Goal: Task Accomplishment & Management: Complete application form

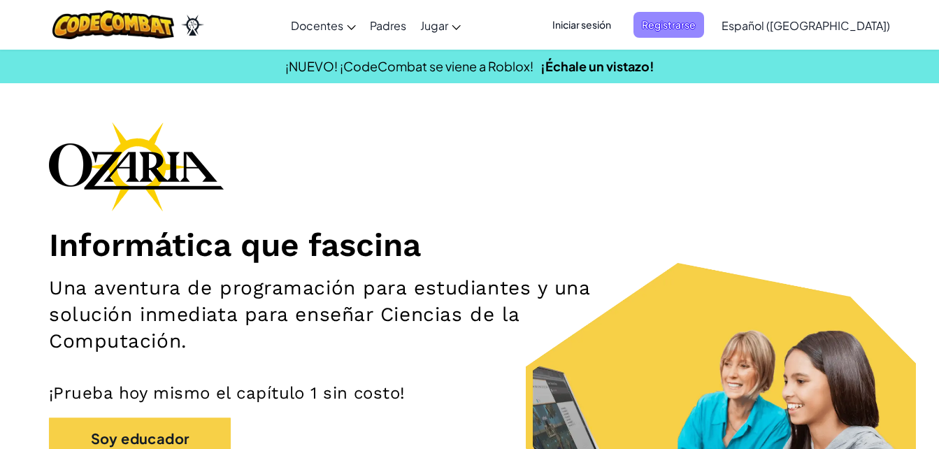
click at [689, 24] on span "Registrarse" at bounding box center [668, 25] width 71 height 26
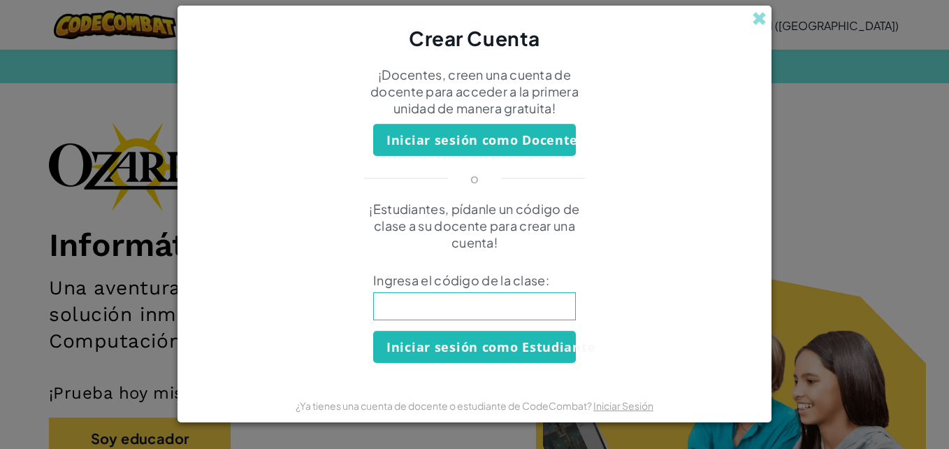
click at [506, 302] on input at bounding box center [474, 306] width 203 height 28
type input "FastRiceBoat"
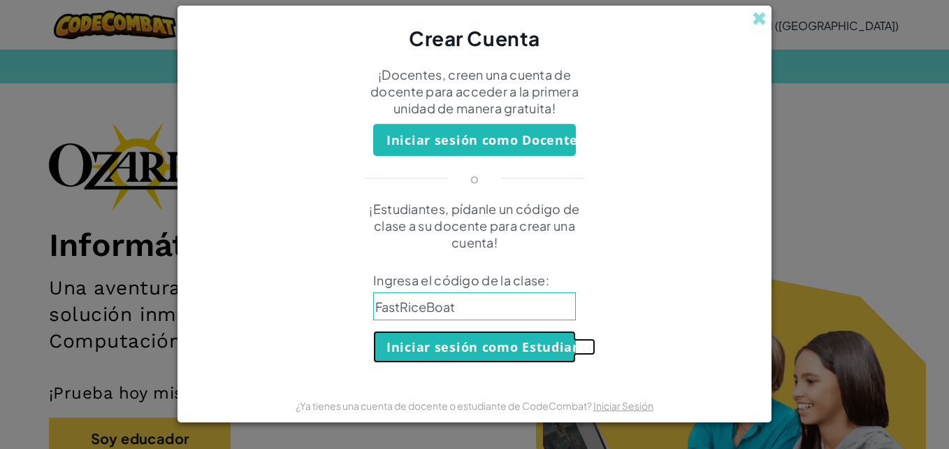
click at [463, 343] on button "Iniciar sesión como Estudiante" at bounding box center [474, 347] width 203 height 32
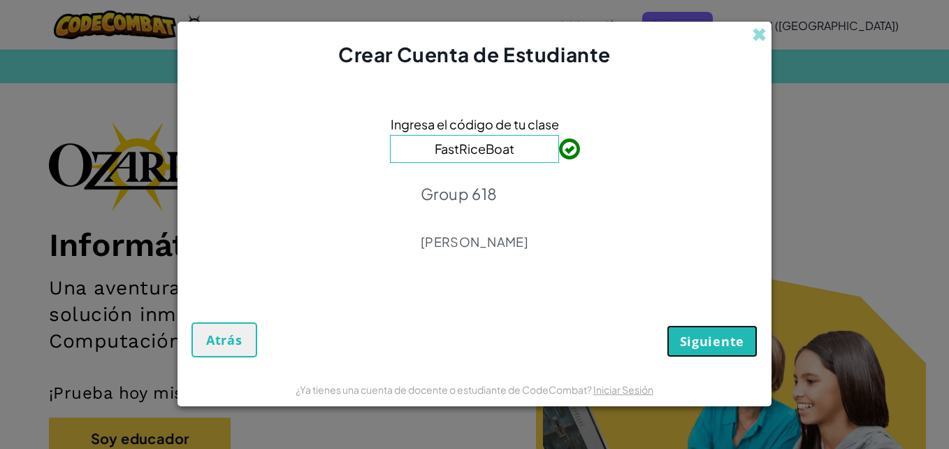
click at [712, 341] on span "Siguiente" at bounding box center [712, 341] width 64 height 17
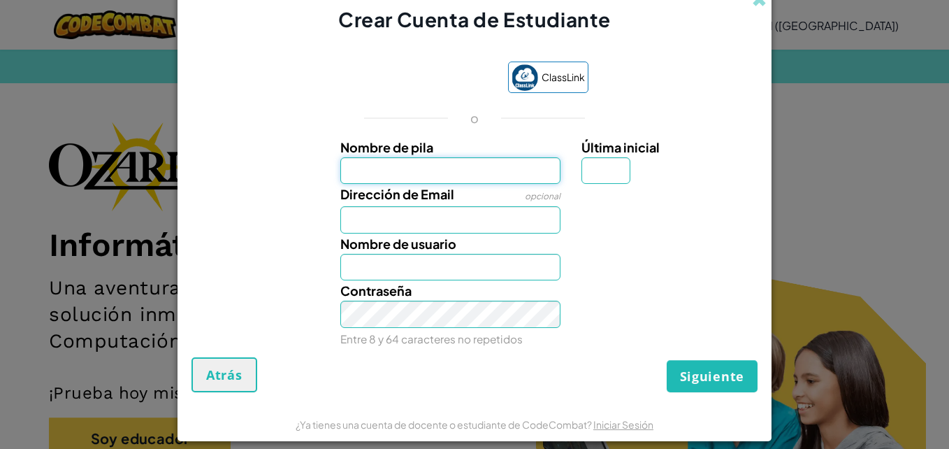
click at [454, 169] on input "Nombre de pila" at bounding box center [450, 170] width 221 height 27
click at [679, 257] on div "Nombre de usuario" at bounding box center [475, 257] width 580 height 48
click at [483, 178] on input "Nombre de pila" at bounding box center [450, 170] width 221 height 27
type input "[PERSON_NAME]"
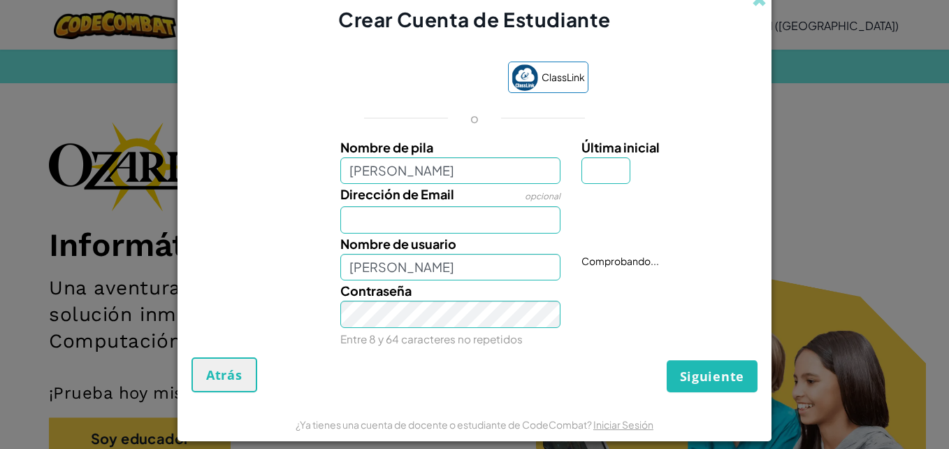
click at [619, 227] on div "Dirección de Email opcional" at bounding box center [475, 209] width 580 height 50
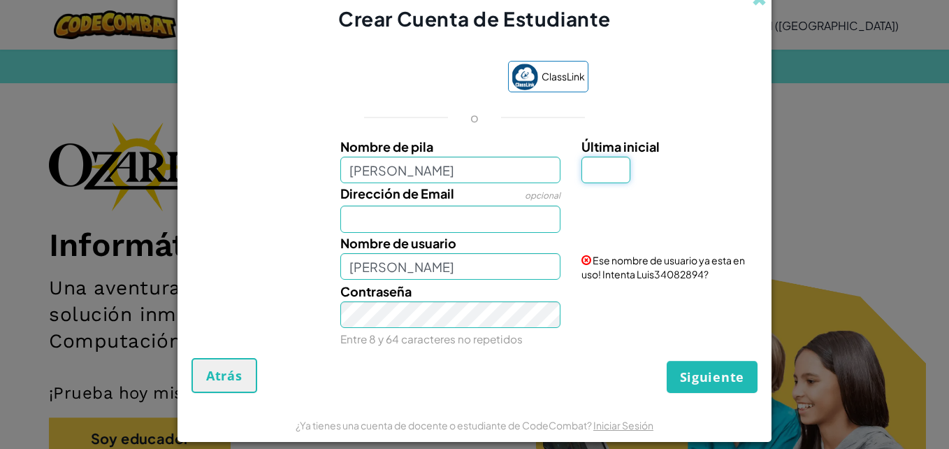
click at [604, 167] on input "Última inicial" at bounding box center [606, 170] width 49 height 27
type input "g"
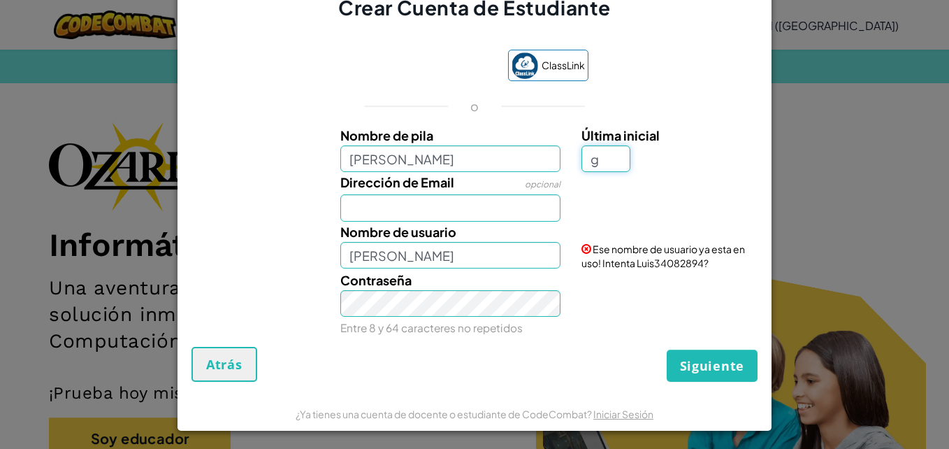
scroll to position [14, 0]
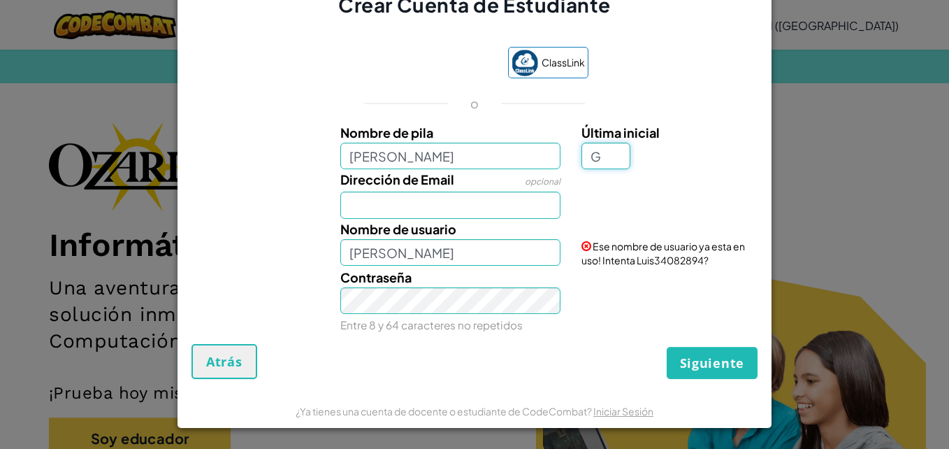
type input "G"
type input "LuisG"
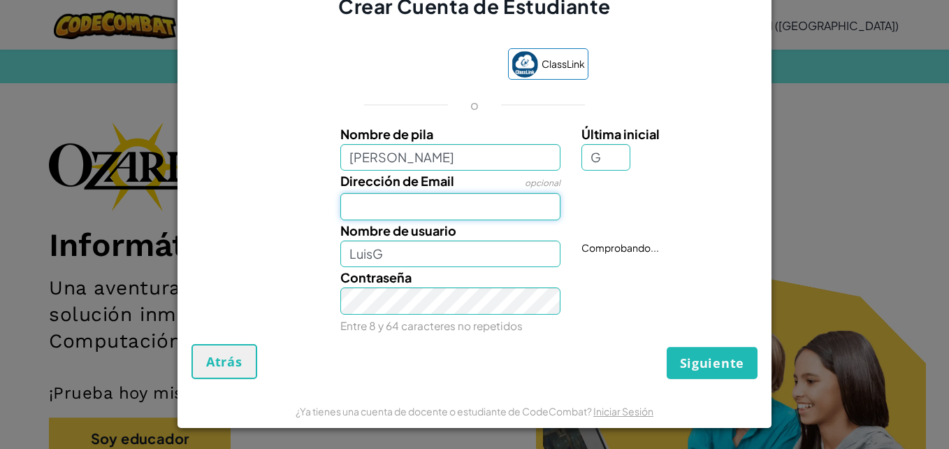
click at [407, 206] on input "Dirección de Email" at bounding box center [450, 206] width 221 height 27
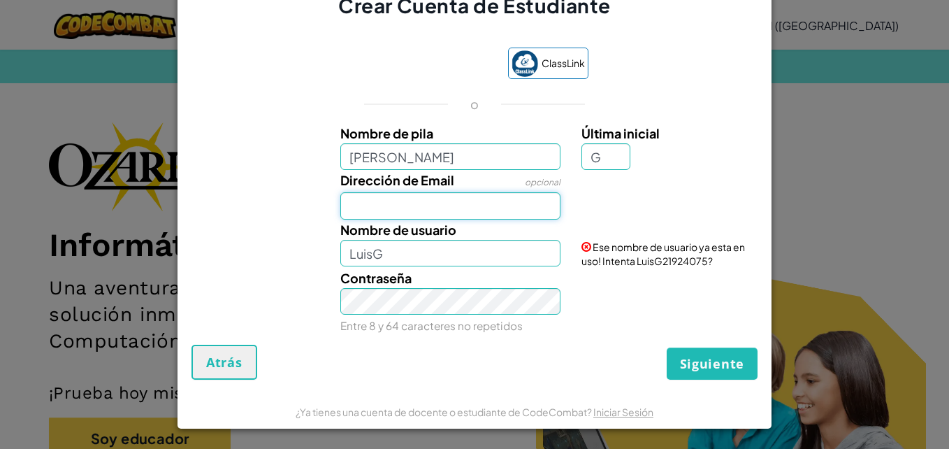
scroll to position [13, 0]
type input "[EMAIL_ADDRESS][DOMAIN_NAME]"
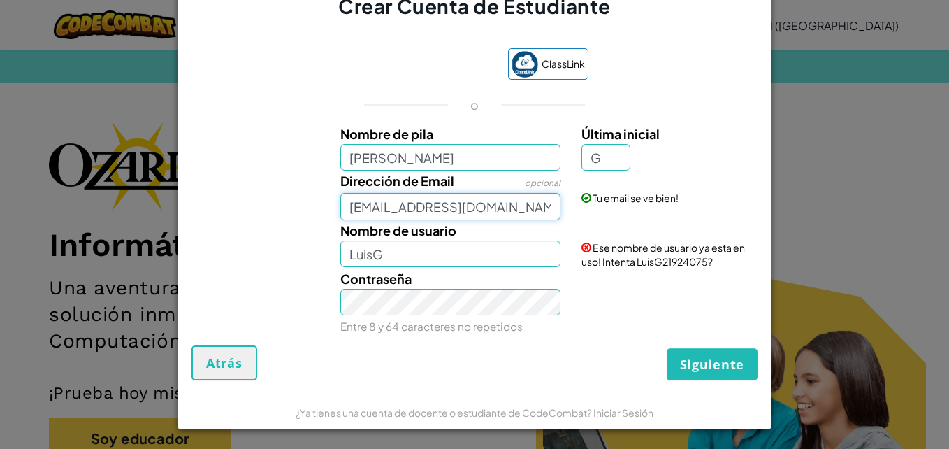
scroll to position [14, 0]
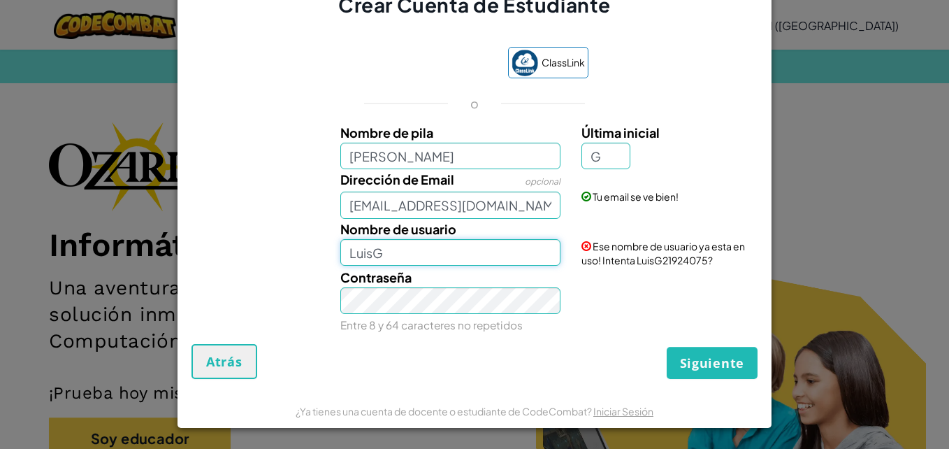
click at [480, 253] on input "LuisG" at bounding box center [450, 252] width 221 height 27
type input "L"
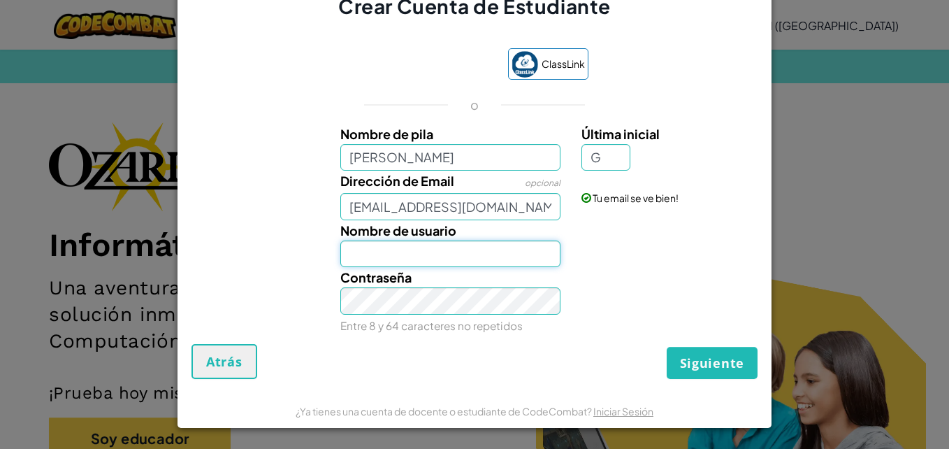
click at [491, 261] on input "Nombre de usuario" at bounding box center [450, 253] width 221 height 27
type input "LuisGuizar"
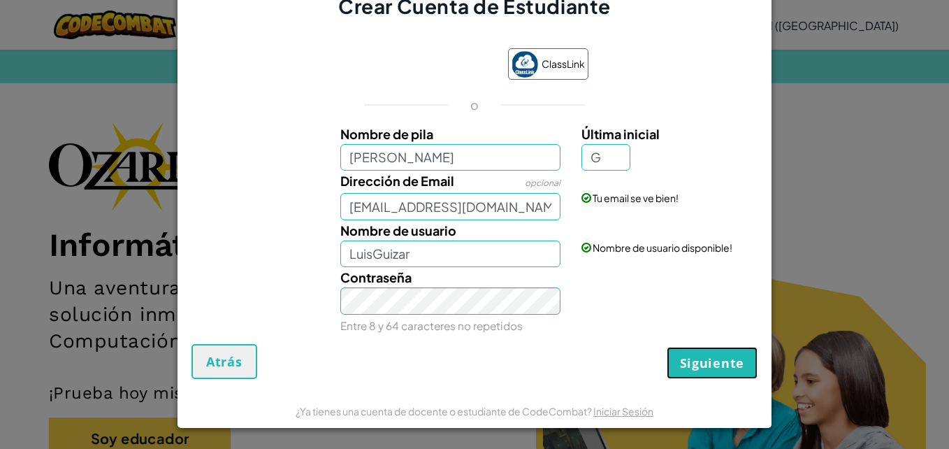
click at [726, 364] on span "Siguiente" at bounding box center [712, 362] width 64 height 17
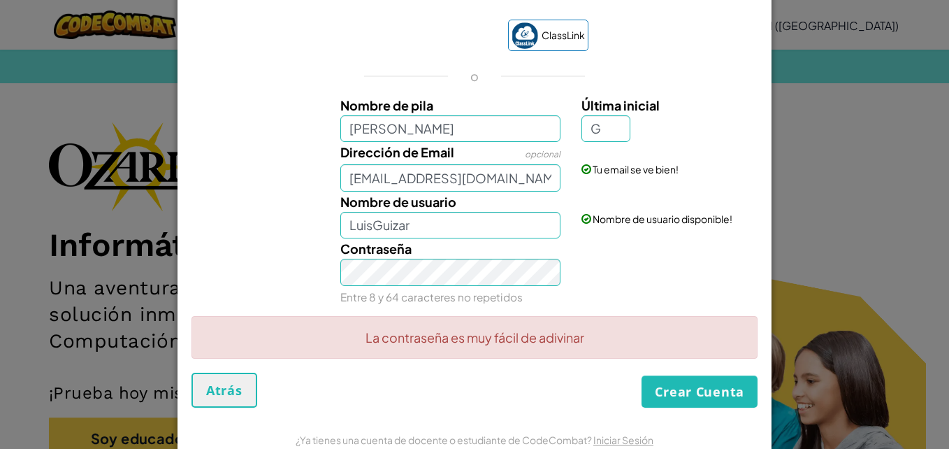
scroll to position [0, 0]
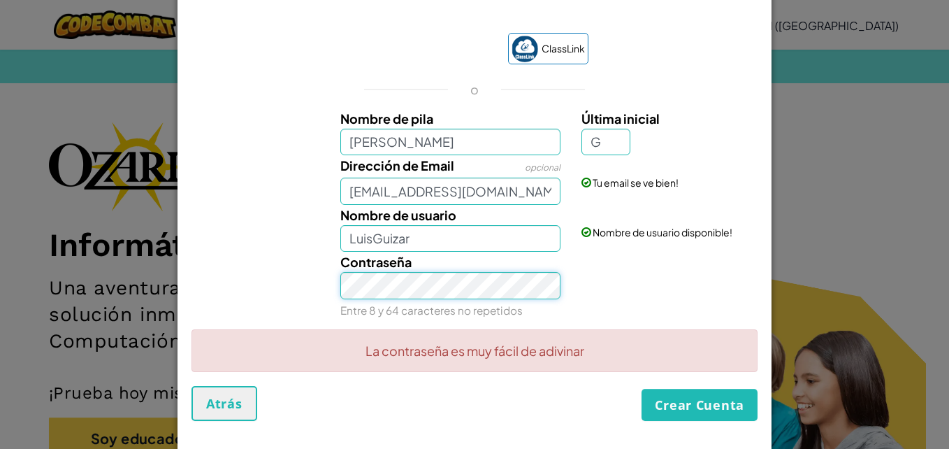
click at [293, 264] on div "Contraseña Entre 8 y 64 caracteres no repetidos" at bounding box center [475, 286] width 580 height 68
click at [705, 405] on button "Crear Cuenta" at bounding box center [700, 405] width 116 height 32
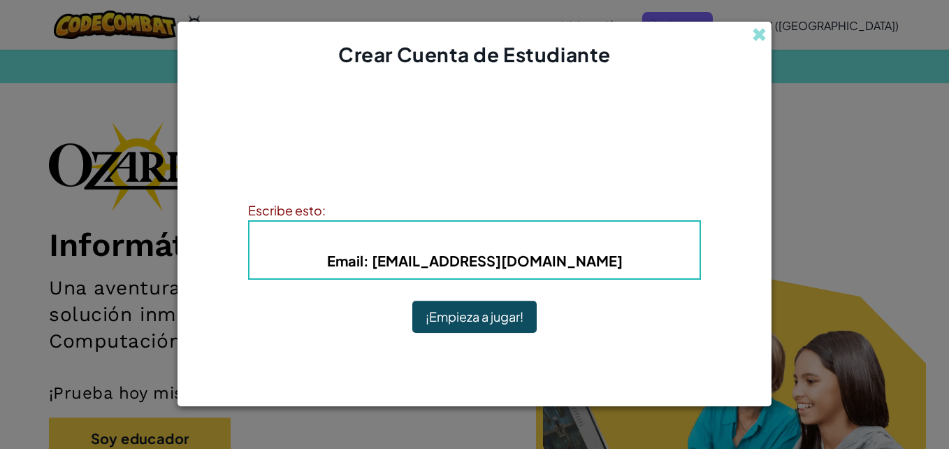
click at [523, 265] on b "Email : [EMAIL_ADDRESS][DOMAIN_NAME]" at bounding box center [475, 260] width 296 height 17
click at [573, 264] on b "Email : [EMAIL_ADDRESS][DOMAIN_NAME]" at bounding box center [475, 260] width 296 height 17
click at [601, 267] on h5 "Email : [EMAIL_ADDRESS][DOMAIN_NAME]" at bounding box center [474, 261] width 422 height 22
click at [493, 301] on button "¡Empieza a jugar!" at bounding box center [474, 317] width 124 height 32
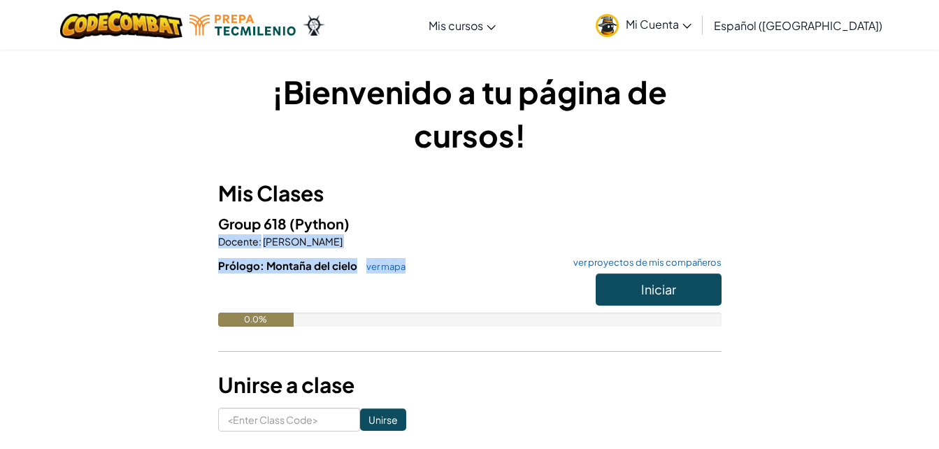
drag, startPoint x: 233, startPoint y: 241, endPoint x: 465, endPoint y: 256, distance: 231.8
click at [465, 256] on div "¡Bienvenido a tu página de cursos! Mis Clases Group 618 (Python) Docente : [PER…" at bounding box center [470, 250] width 818 height 361
drag, startPoint x: 465, startPoint y: 256, endPoint x: 471, endPoint y: 250, distance: 8.4
click at [471, 250] on div "Group 618 (Python) Docente : [PERSON_NAME] Prólogo: Montaña del cielo ver mapa …" at bounding box center [469, 279] width 503 height 135
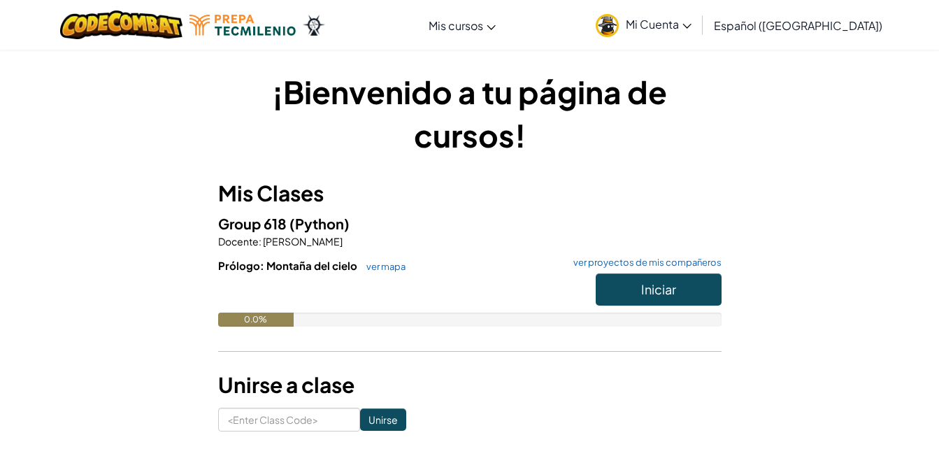
click at [664, 15] on link "Mi Cuenta" at bounding box center [643, 25] width 110 height 44
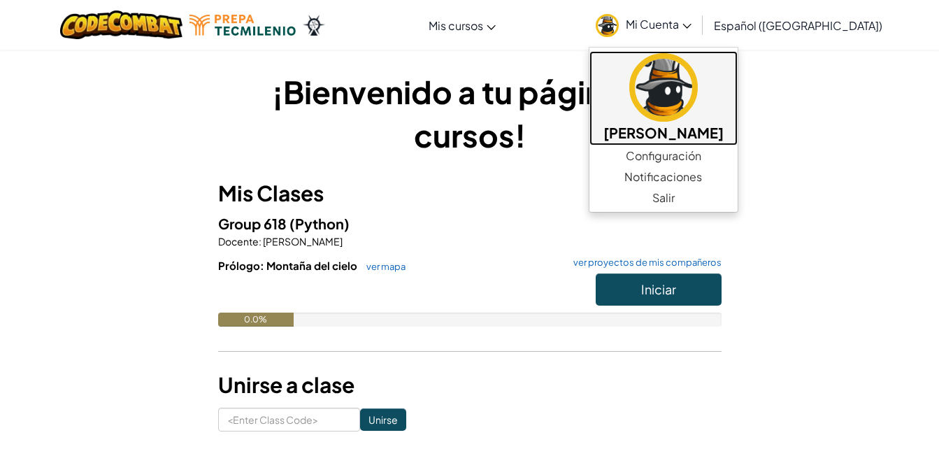
click at [677, 123] on h5 "[PERSON_NAME]" at bounding box center [663, 133] width 120 height 22
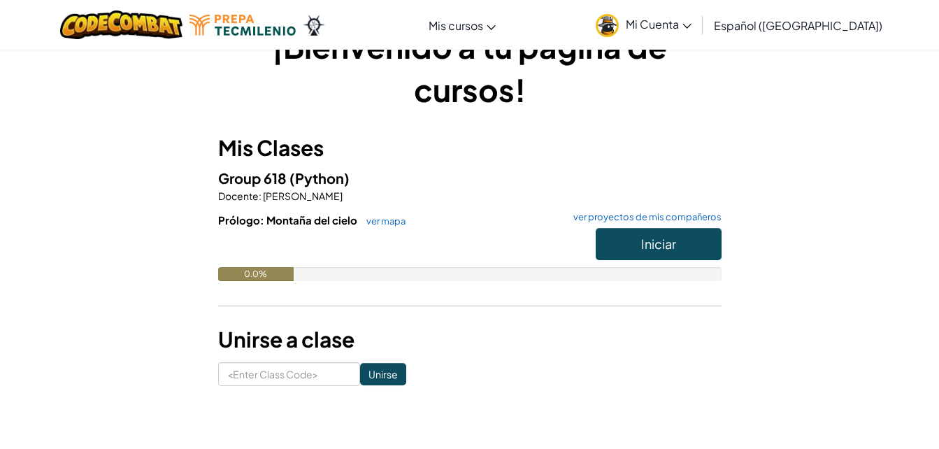
scroll to position [70, 0]
